Goal: Find specific page/section: Find specific page/section

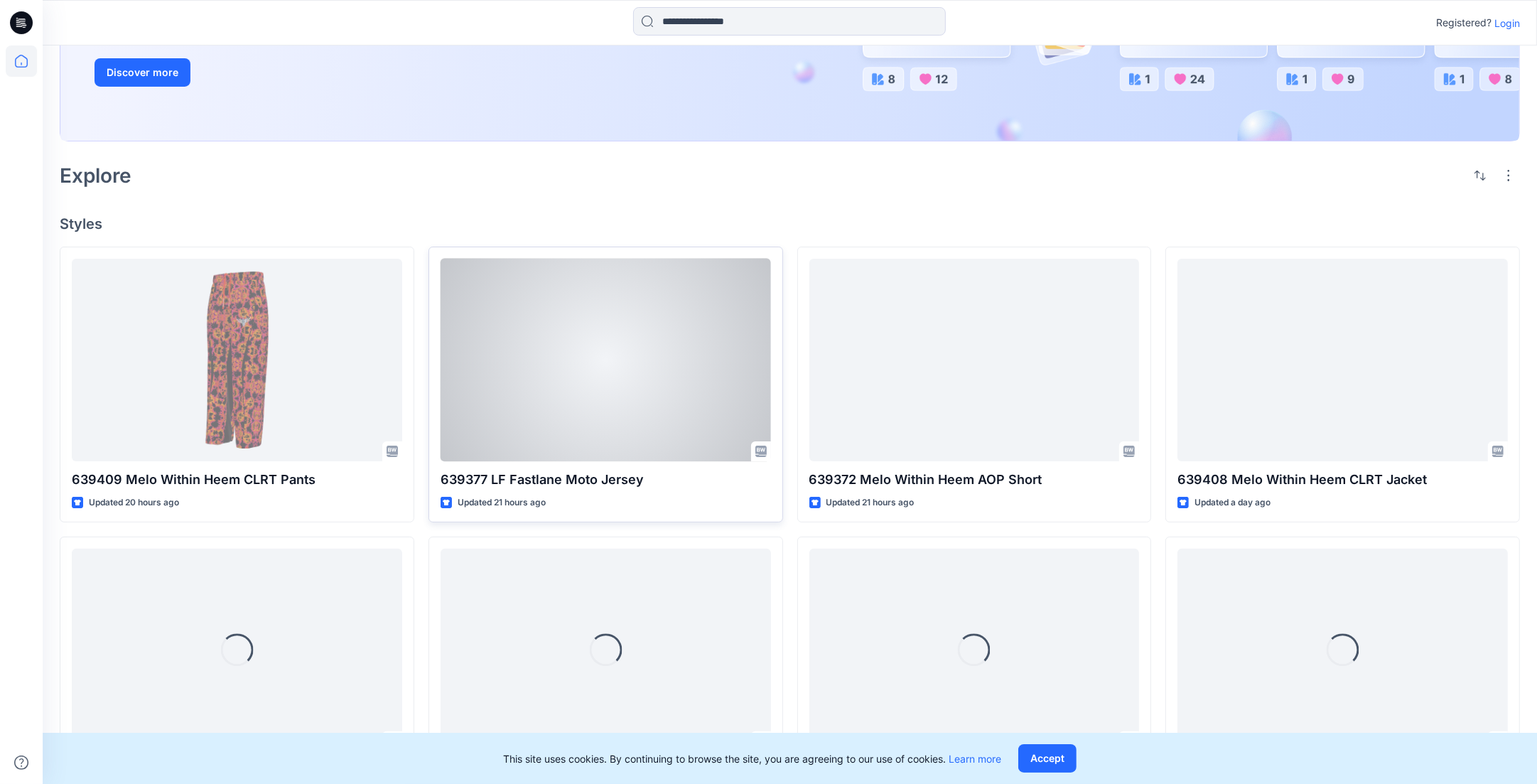
scroll to position [236, 0]
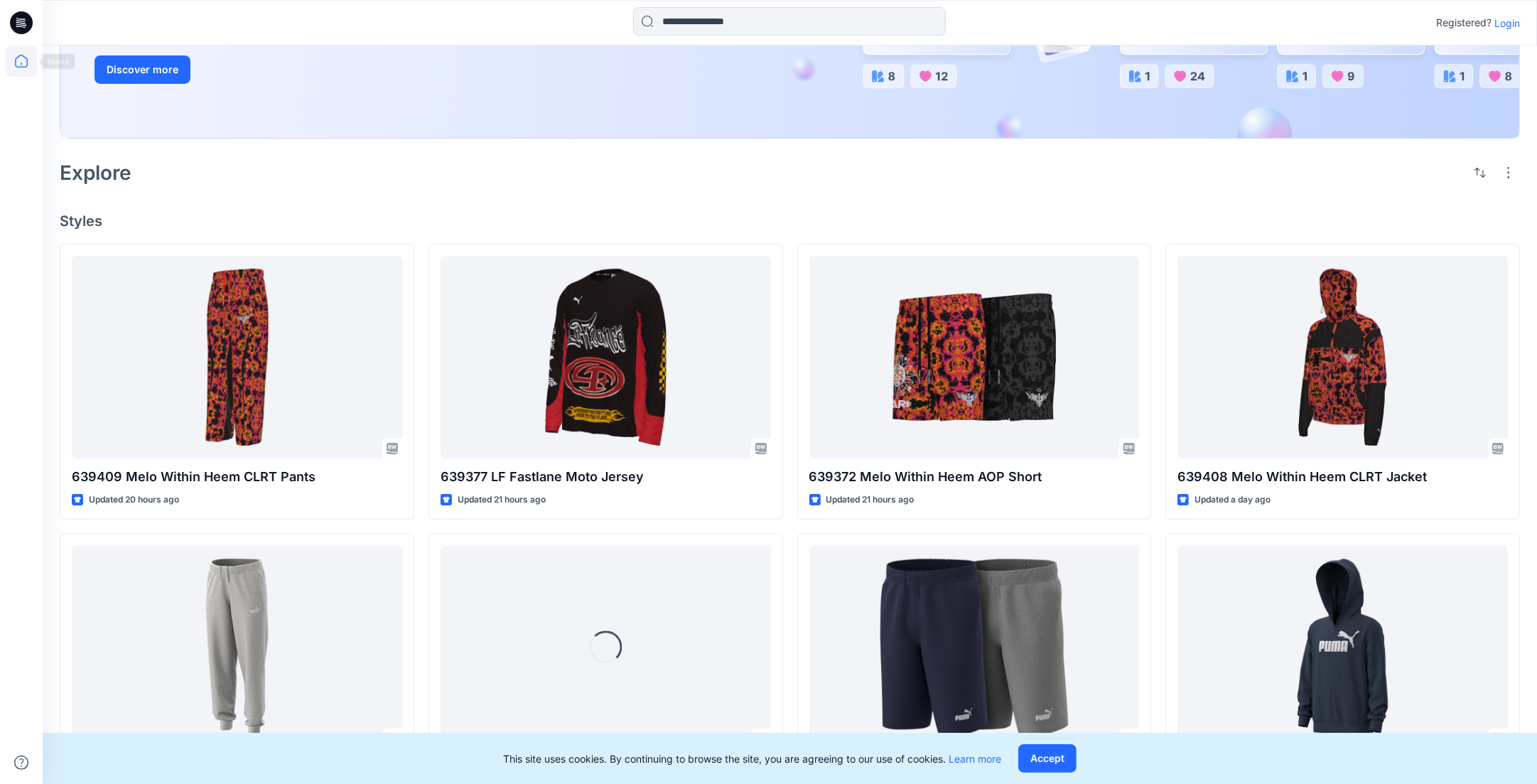
click at [19, 26] on icon at bounding box center [19, 26] width 6 height 1
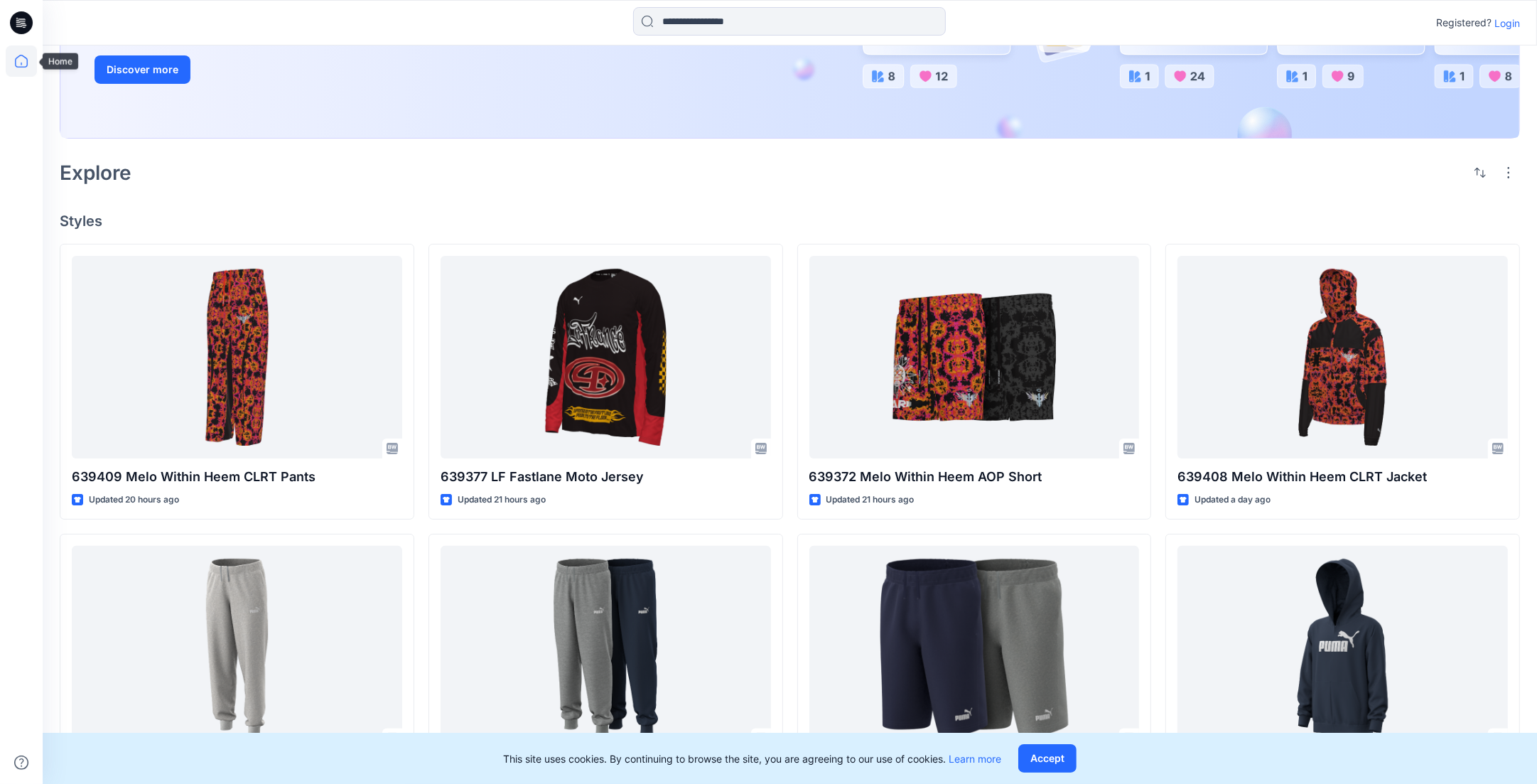
click at [31, 56] on icon at bounding box center [21, 61] width 32 height 32
click at [24, 28] on icon at bounding box center [21, 23] width 23 height 23
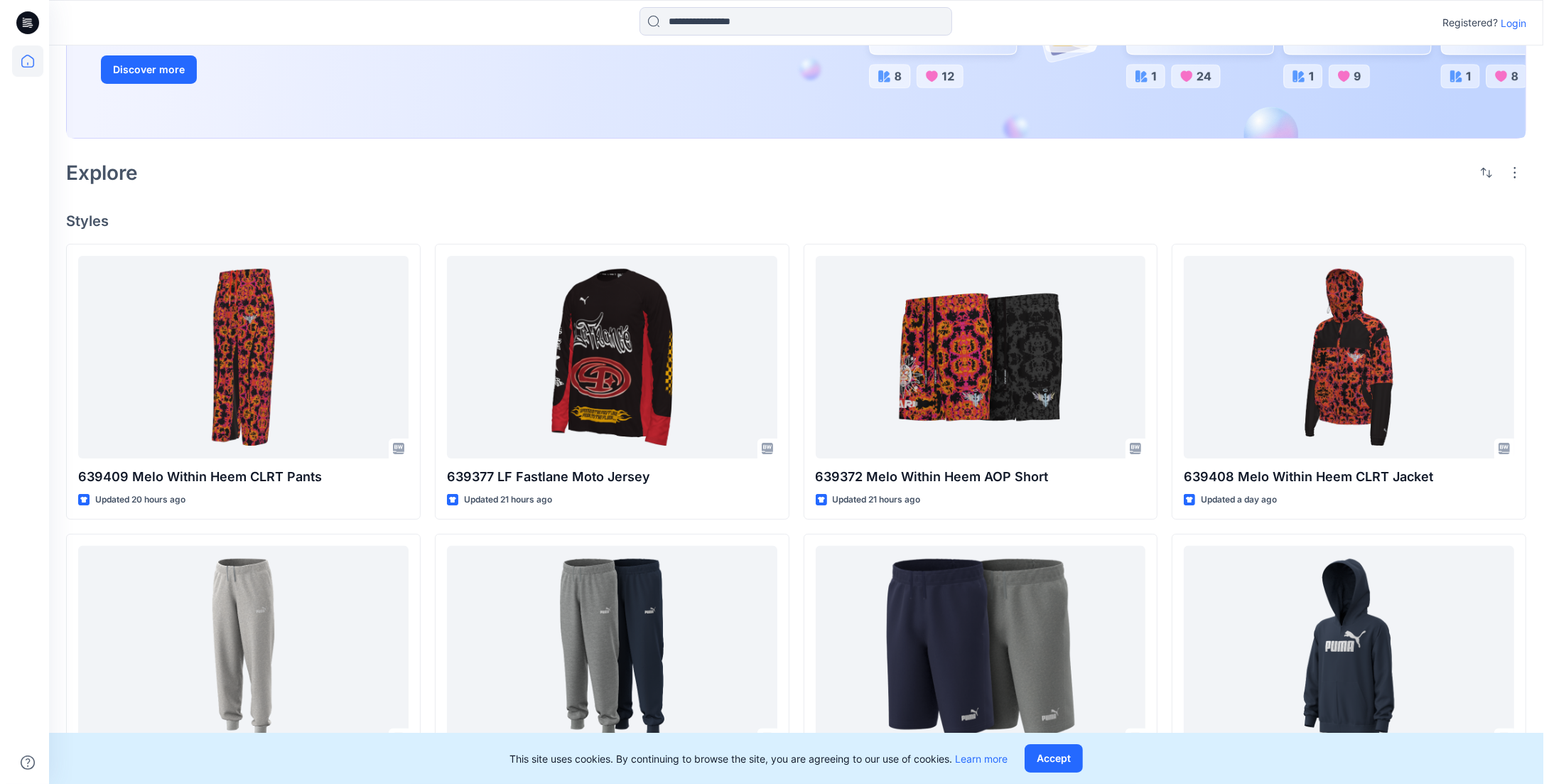
scroll to position [0, 0]
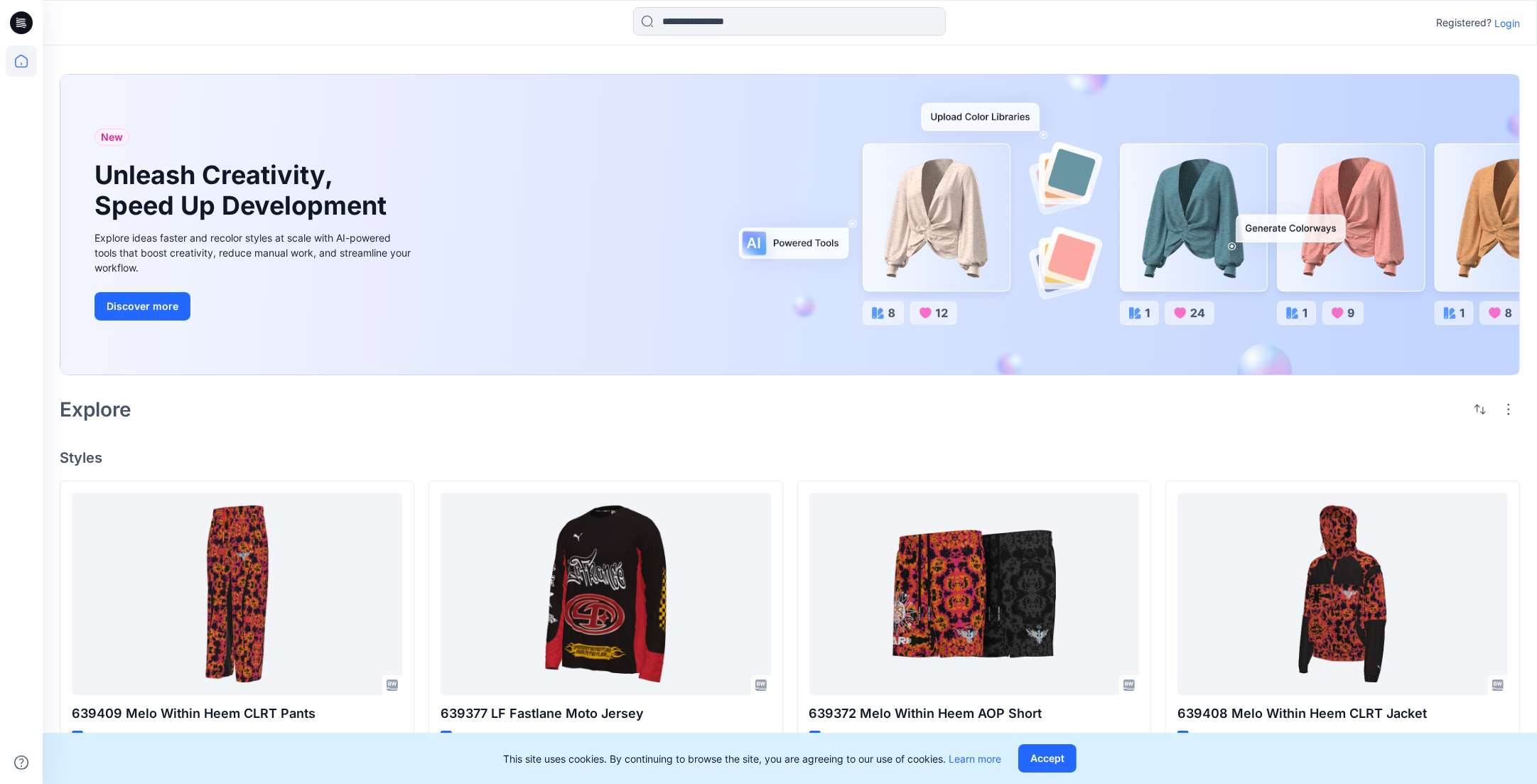
click at [19, 20] on icon at bounding box center [21, 23] width 23 height 23
click at [1500, 28] on p "Login" at bounding box center [1508, 23] width 26 height 15
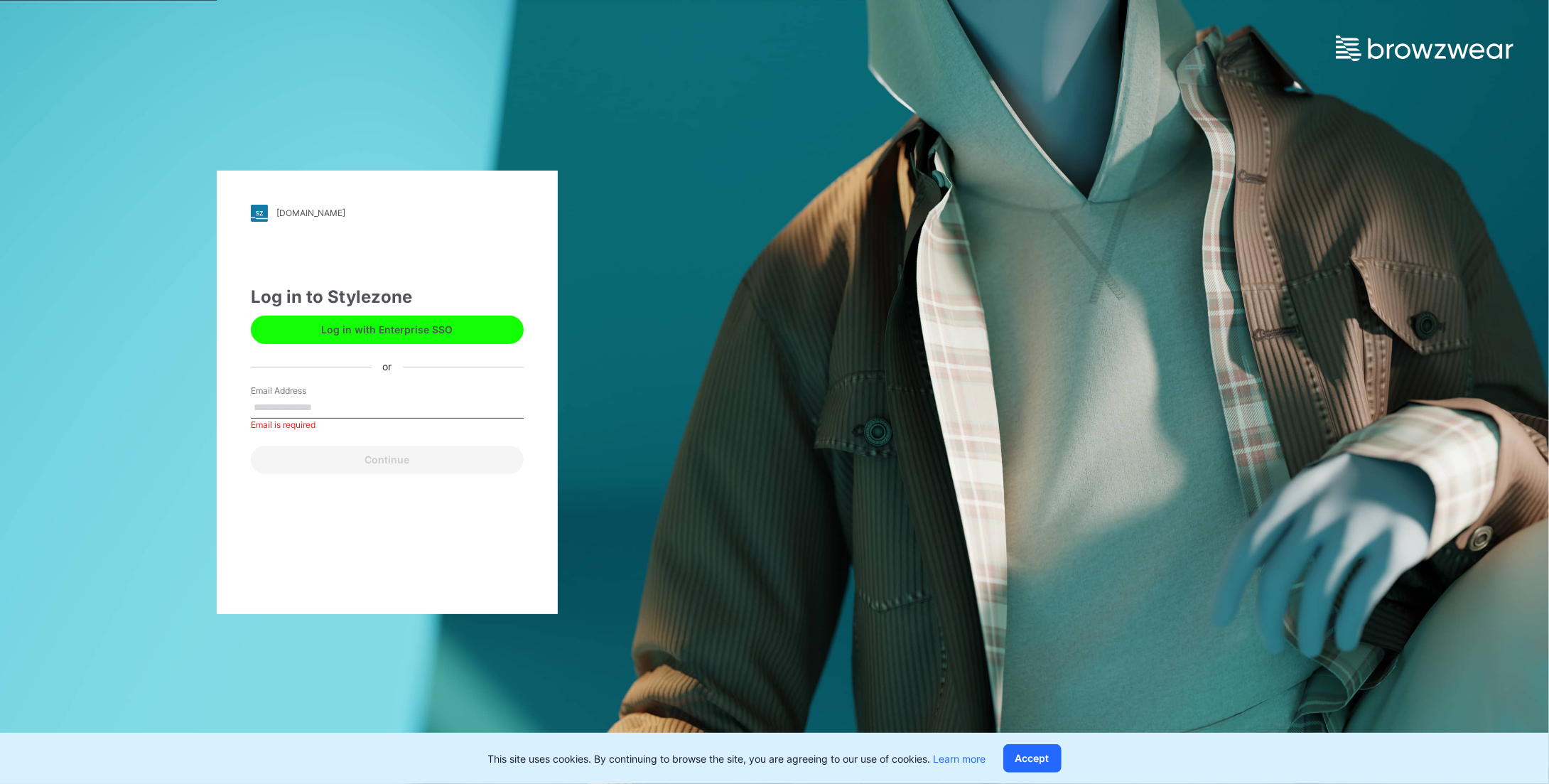
click at [406, 330] on button "Log in with Enterprise SSO" at bounding box center [387, 329] width 273 height 28
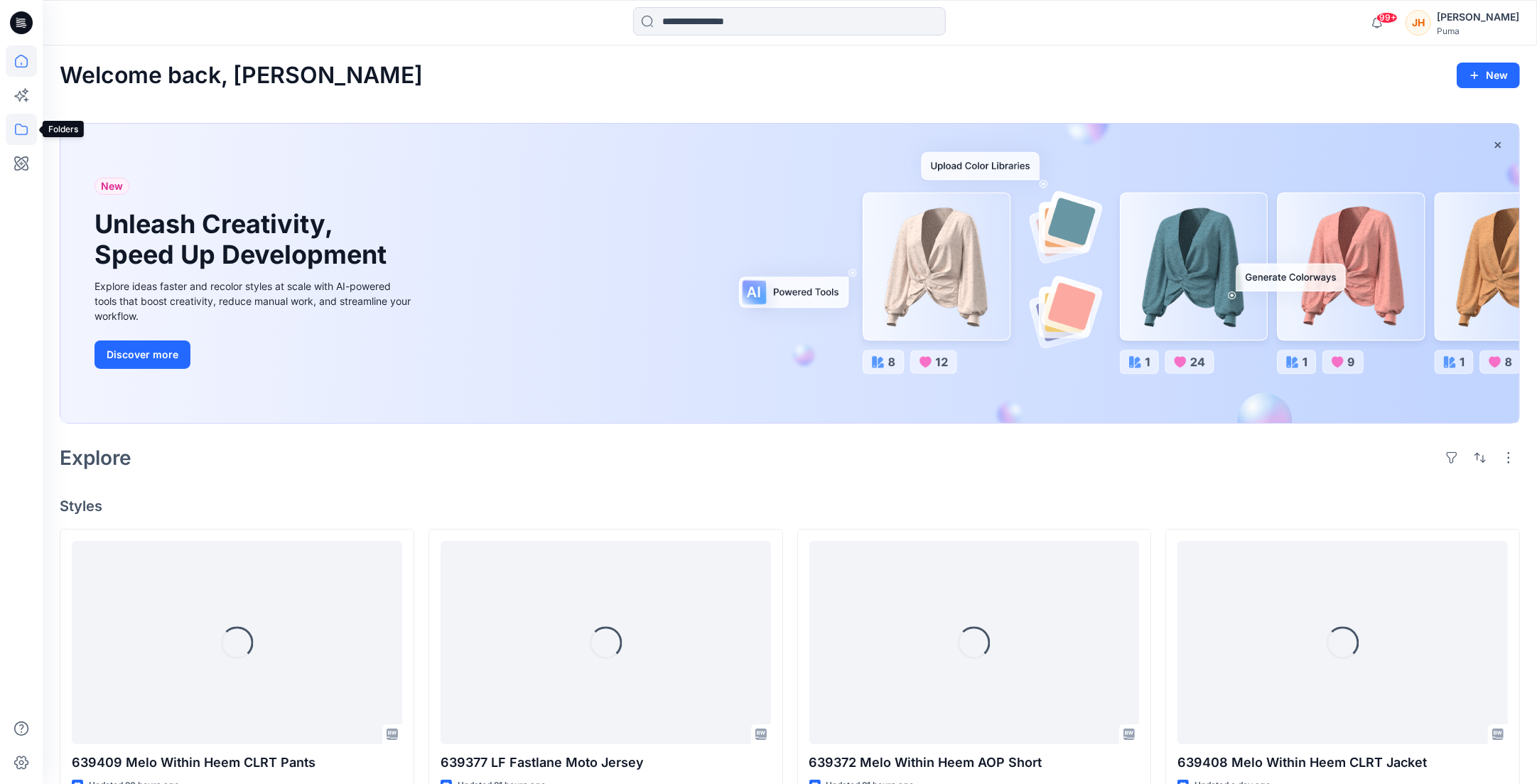
click at [20, 126] on icon at bounding box center [21, 129] width 32 height 32
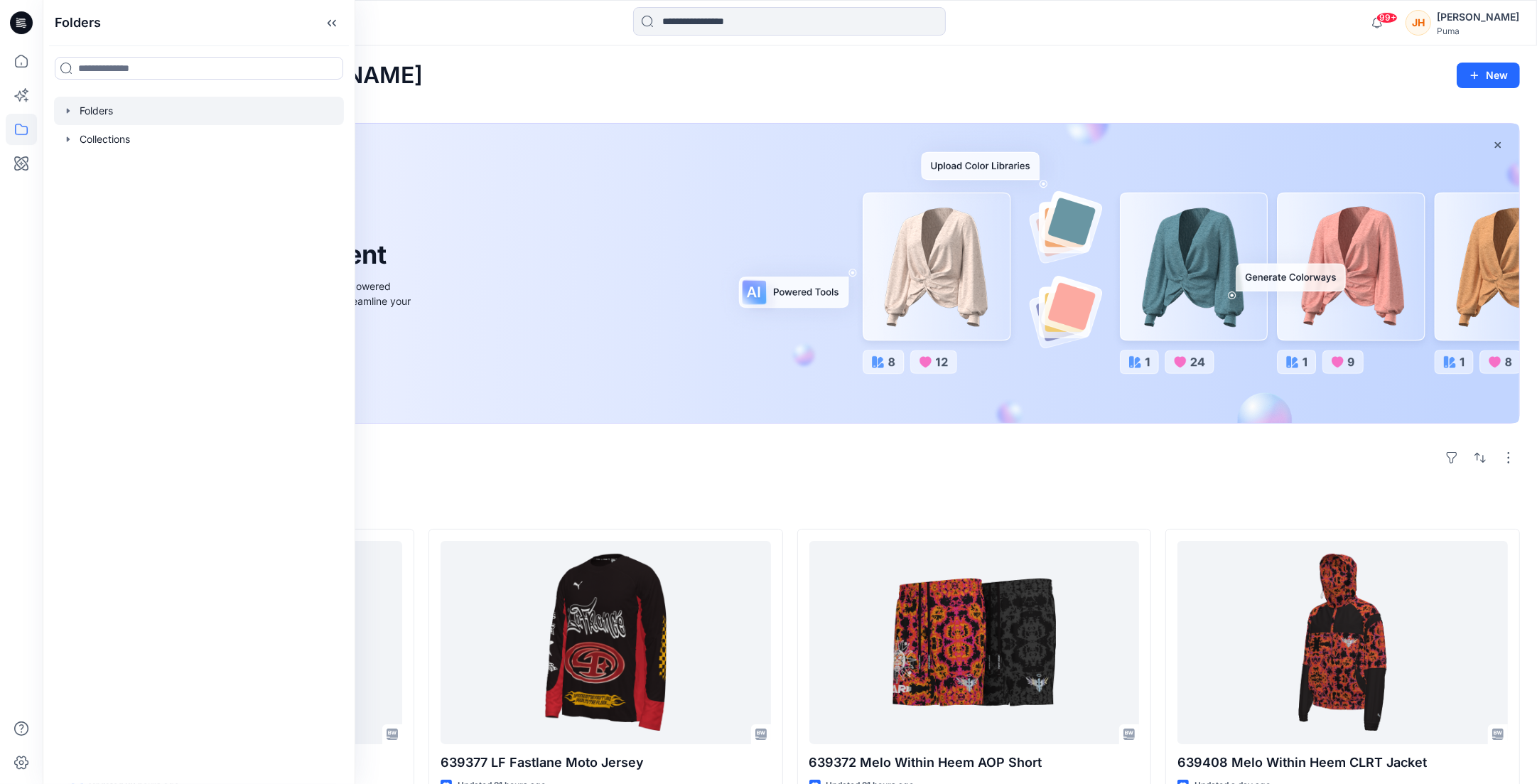
click at [70, 113] on icon "button" at bounding box center [68, 111] width 11 height 11
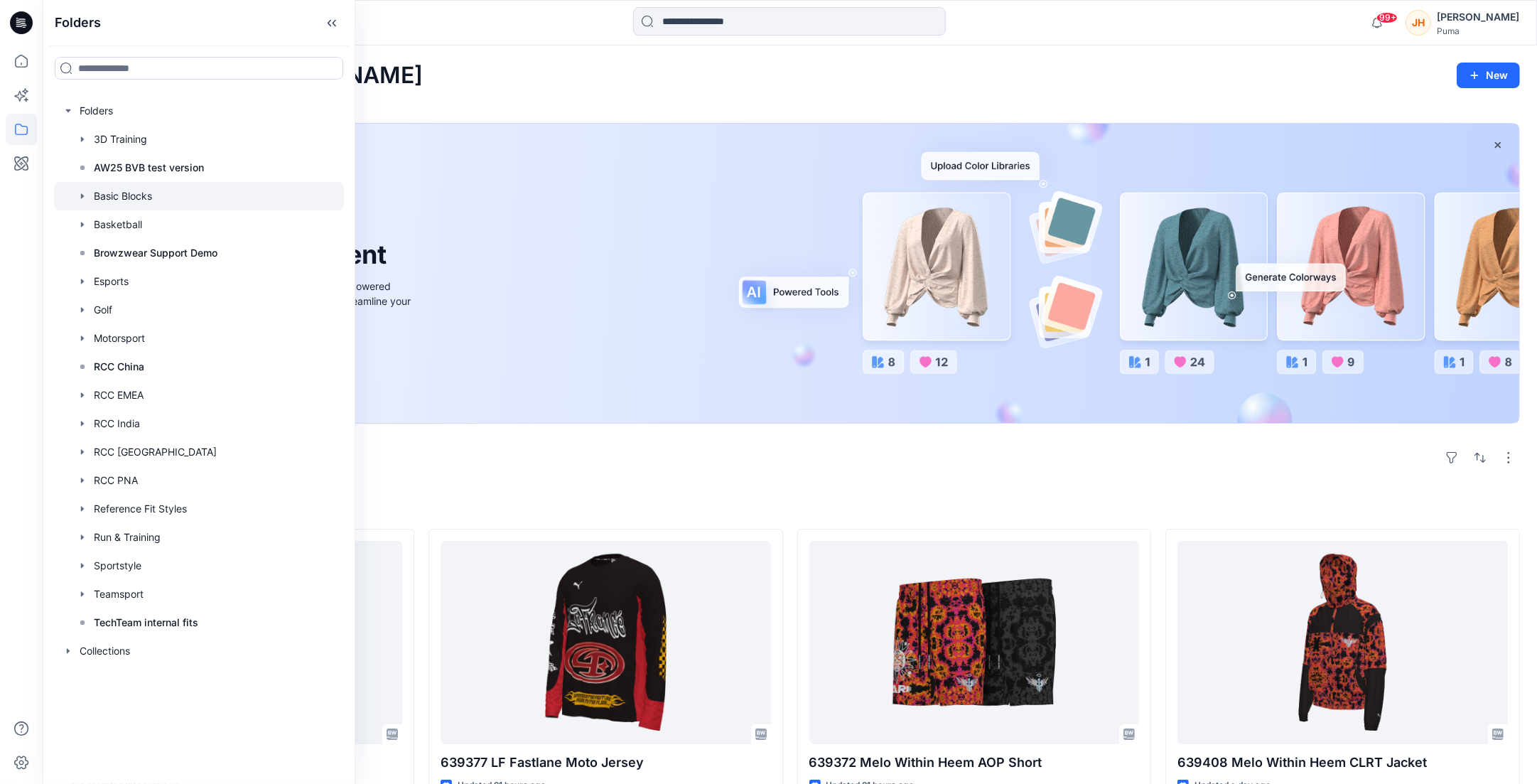
click at [130, 194] on div at bounding box center [199, 196] width 290 height 28
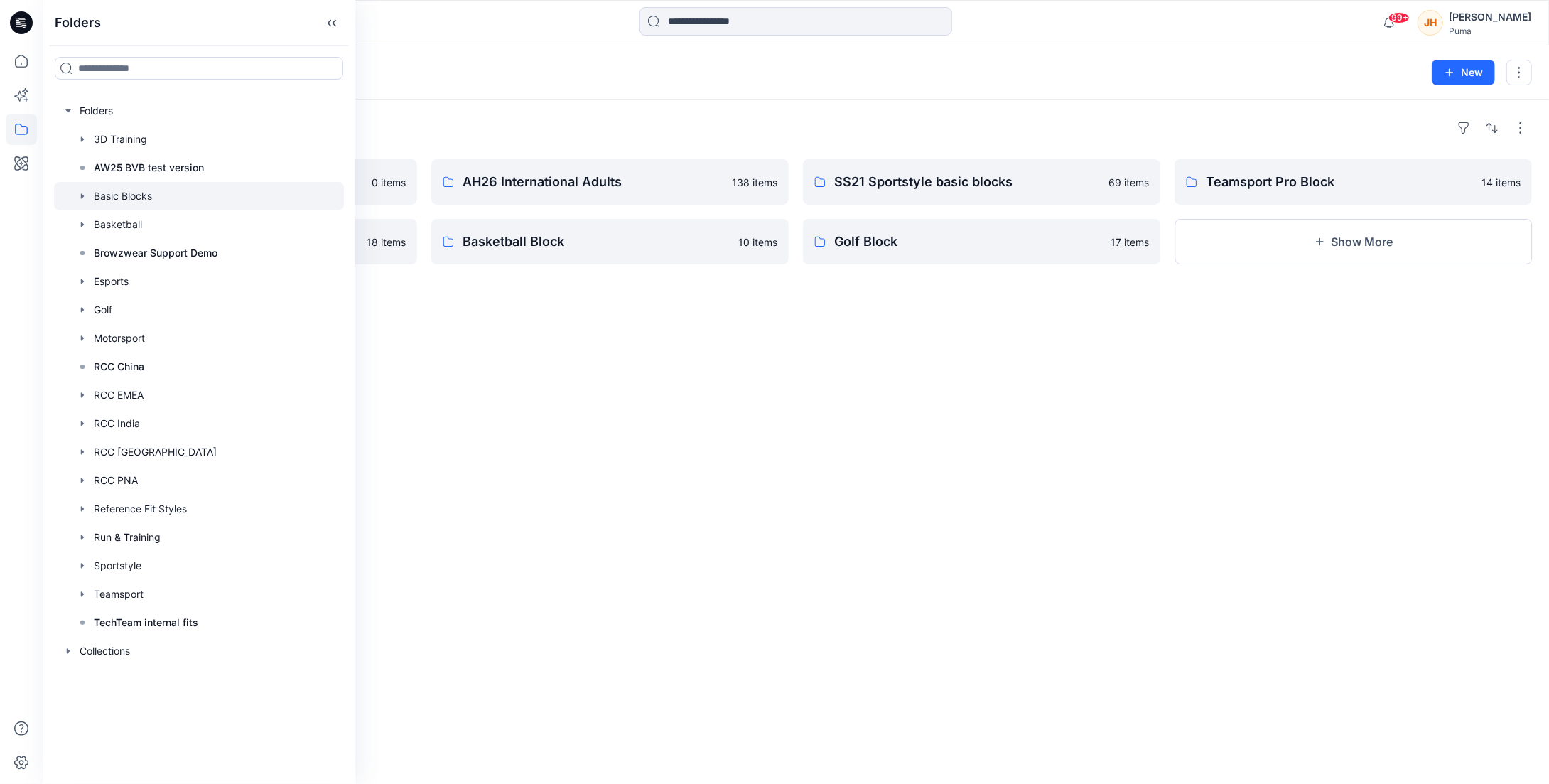
click at [564, 78] on div "Folders Basic Blocks 168" at bounding box center [740, 72] width 1362 height 20
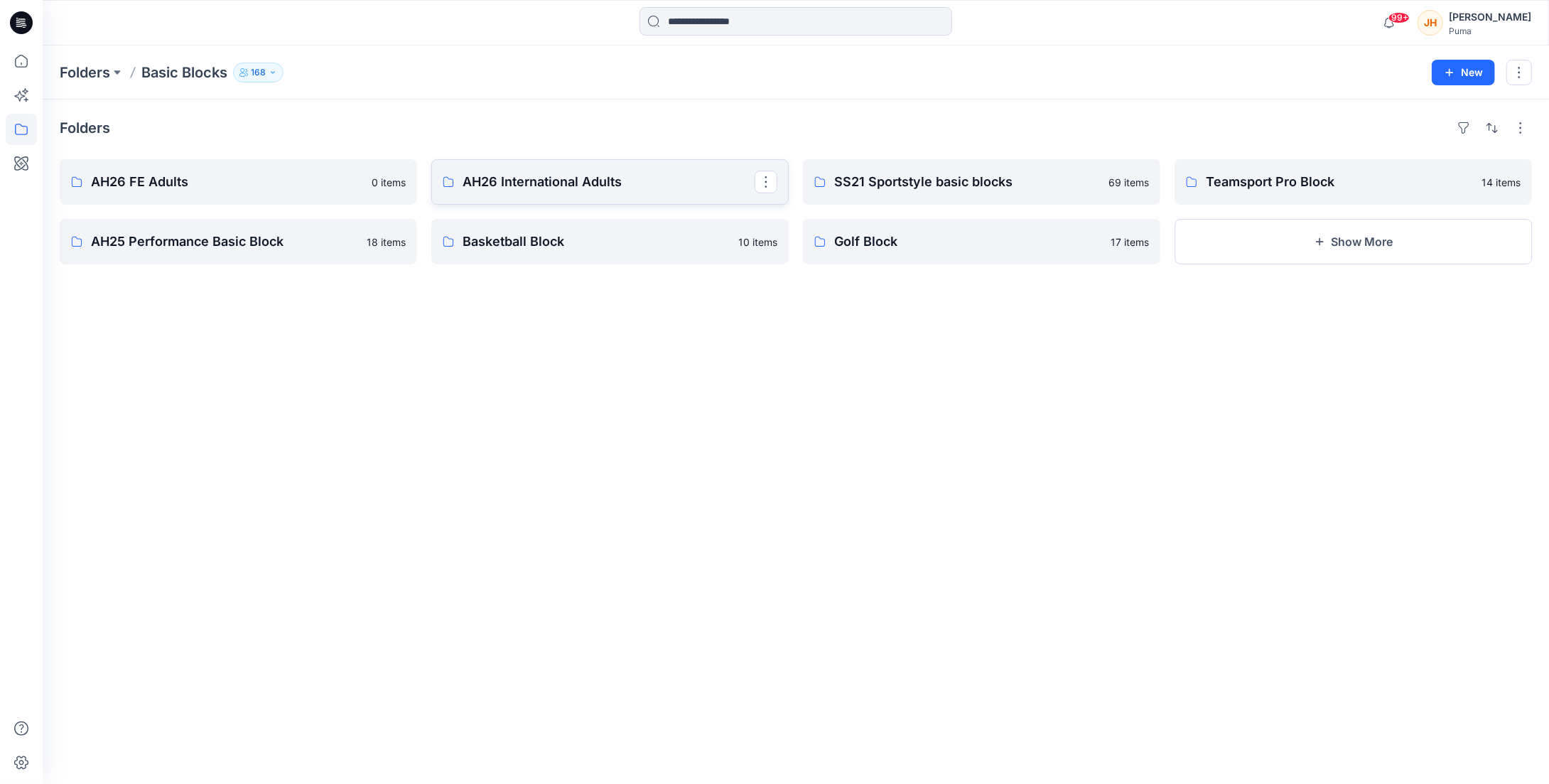
click at [539, 173] on p "AH26 International Adults" at bounding box center [608, 181] width 292 height 20
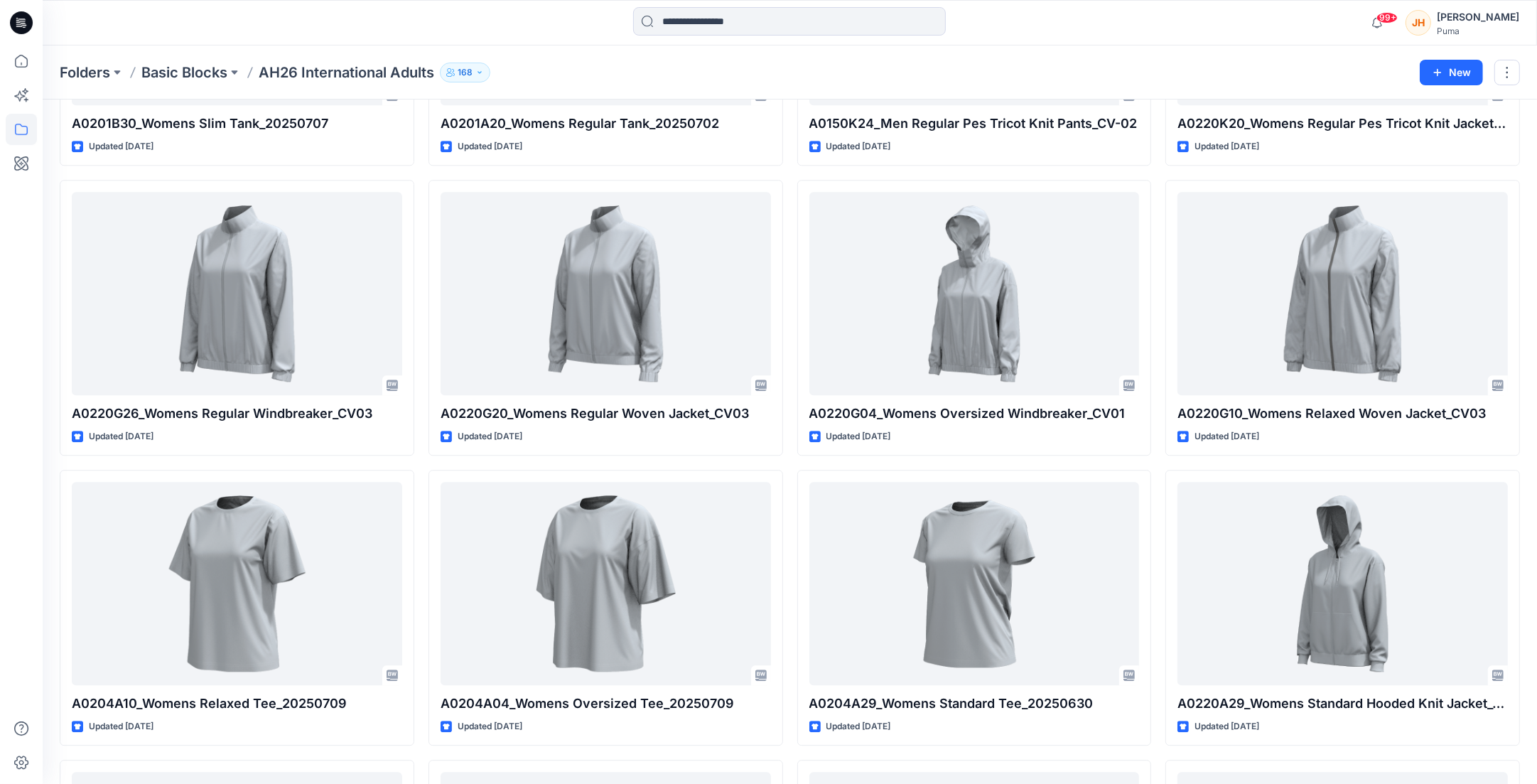
scroll to position [4249, 0]
